Goal: Transaction & Acquisition: Purchase product/service

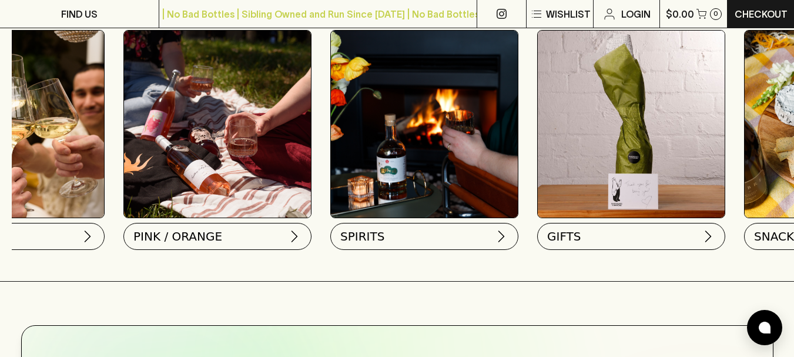
scroll to position [0, 761]
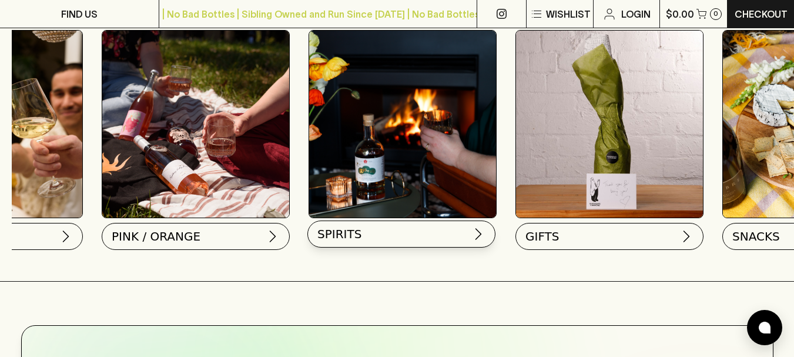
click at [407, 235] on button "SPIRITS" at bounding box center [401, 233] width 188 height 27
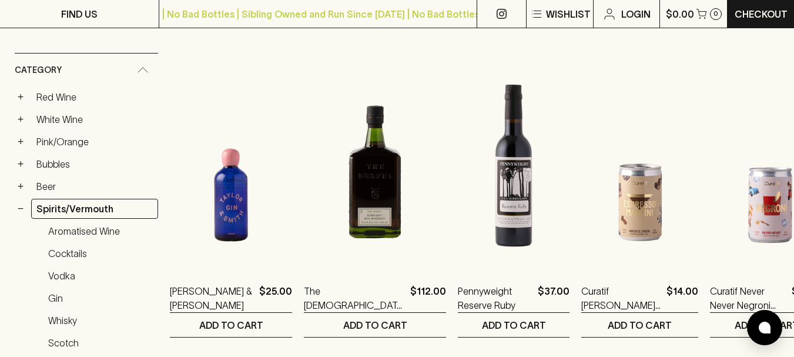
scroll to position [235, 0]
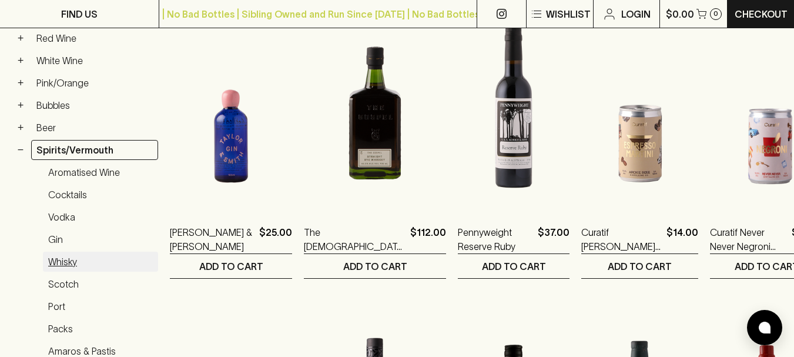
click at [63, 262] on link "Whisky" at bounding box center [100, 262] width 115 height 20
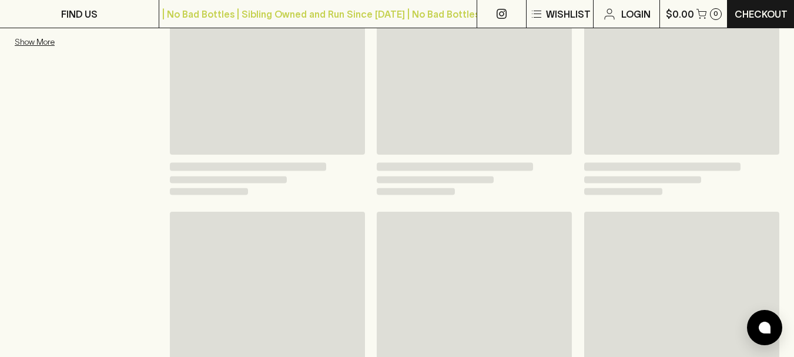
scroll to position [246, 0]
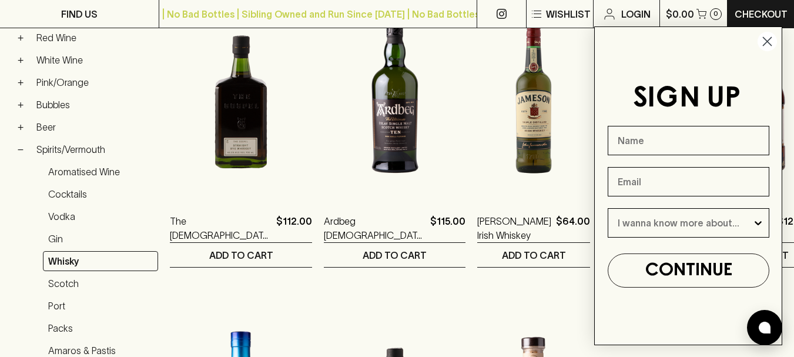
click at [767, 38] on circle "Close dialog" at bounding box center [767, 41] width 19 height 19
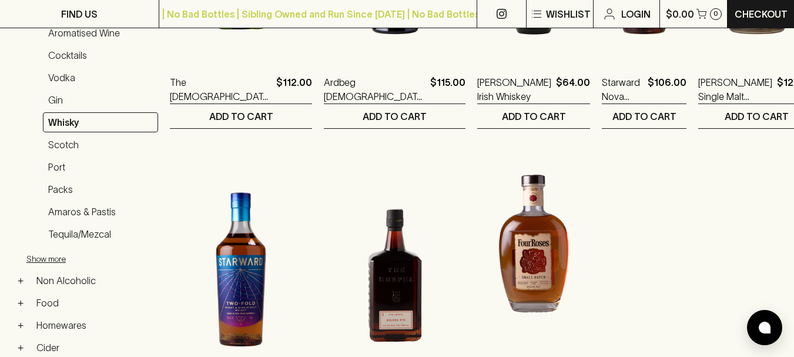
scroll to position [364, 0]
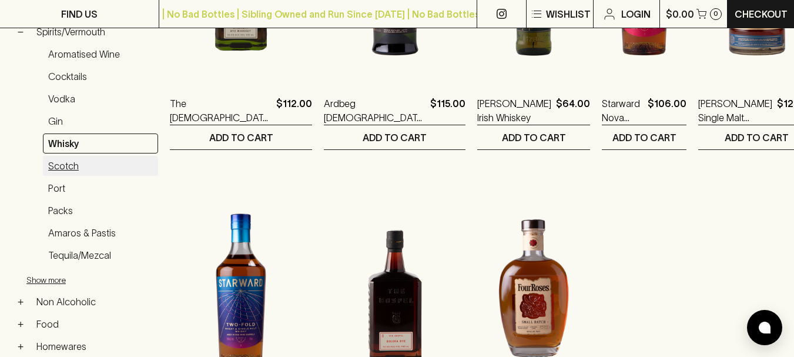
click at [68, 166] on link "Scotch" at bounding box center [100, 166] width 115 height 20
